Goal: Task Accomplishment & Management: Manage account settings

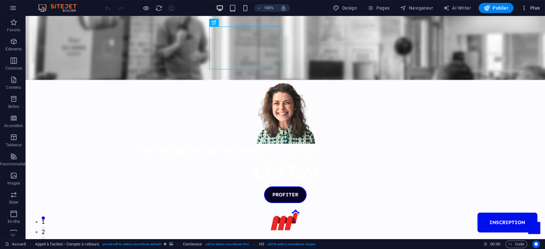
click at [525, 5] on icon "button" at bounding box center [524, 8] width 6 height 6
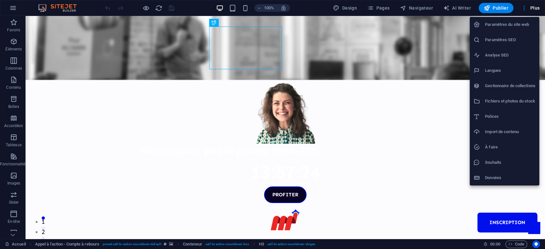
click at [496, 87] on h6 "Gestionnaire de collections" at bounding box center [510, 86] width 50 height 8
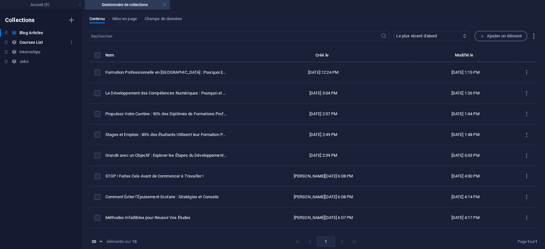
click at [39, 42] on h6 "Courses List" at bounding box center [30, 43] width 23 height 8
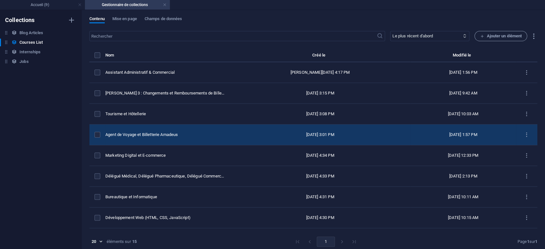
click at [196, 134] on div "Agent de Voyage et Billetterie Amadeus" at bounding box center [164, 135] width 119 height 6
select select "Business/Finances"
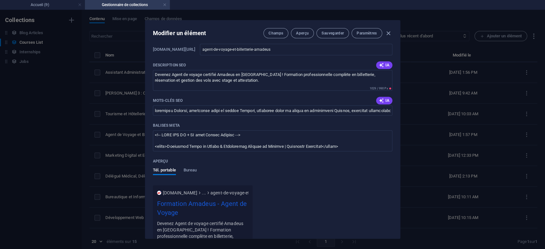
scroll to position [454, 0]
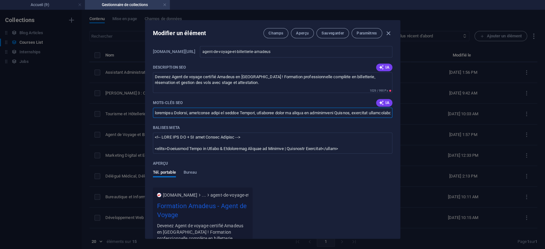
drag, startPoint x: 194, startPoint y: 110, endPoint x: 262, endPoint y: 110, distance: 68.3
click at [262, 110] on input "Mots-clés SEO" at bounding box center [272, 113] width 239 height 10
click at [196, 115] on input "Mots-clés SEO" at bounding box center [272, 113] width 239 height 10
paste input "formation agent de voyage, logiciel Amadeus, formation agent de réservation, fo…"
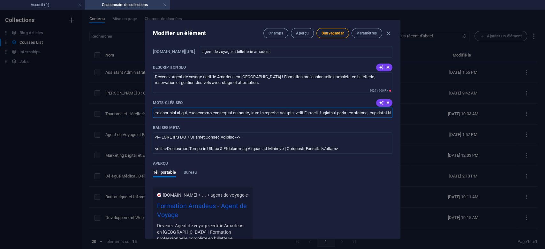
drag, startPoint x: 243, startPoint y: 113, endPoint x: 192, endPoint y: 111, distance: 51.4
click at [192, 111] on input "Mots-clés SEO" at bounding box center [272, 113] width 239 height 10
click at [186, 114] on input "Mots-clés SEO" at bounding box center [272, 113] width 239 height 10
paste input "formation agent de voyage"
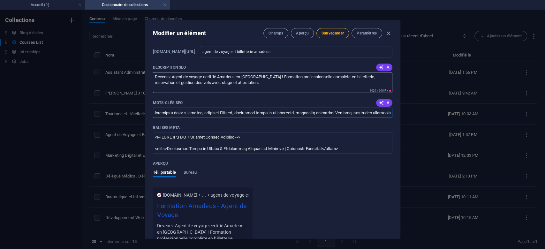
paste input "formation agent de voyage gratuit"
paste input "pour devenir agent de voyageformation"
paste input "cours d agent de voyage"
paste input "pdfformation agent de voyage"
paste input "prixformation agent de voyage"
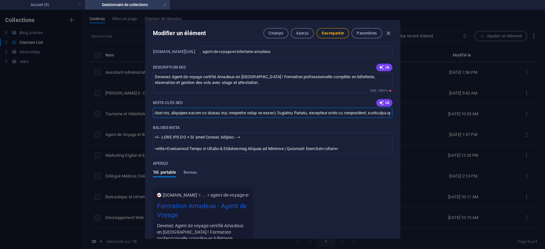
scroll to position [0, 236]
click at [227, 113] on input "Mots-clés SEO" at bounding box center [272, 113] width 239 height 10
click at [219, 114] on input "Mots-clés SEO" at bounding box center [272, 113] width 239 height 10
paste input "rapide agent de voyageformation"
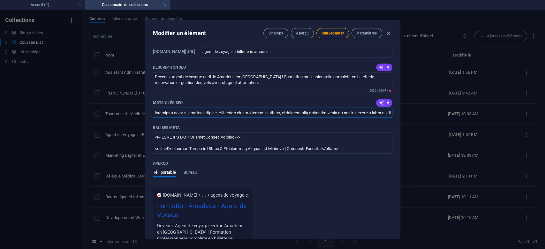
paste input "agent de voyage canadaformation"
paste input "meilleur formation agent de voyage"
type input "loremipsu dolor si ametco adipisc, elitseddo eiusmo tempo in utlabo, etdolorem …"
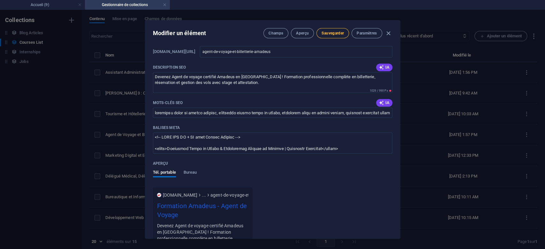
click at [335, 31] on span "Sauvegarder" at bounding box center [332, 33] width 22 height 5
click at [54, 5] on h4 "Accueil (fr)" at bounding box center [42, 4] width 85 height 7
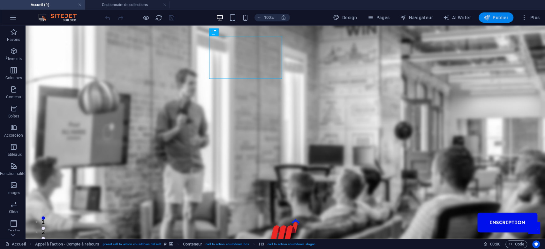
click at [496, 17] on span "Publier" at bounding box center [495, 17] width 25 height 6
